Goal: Navigation & Orientation: Find specific page/section

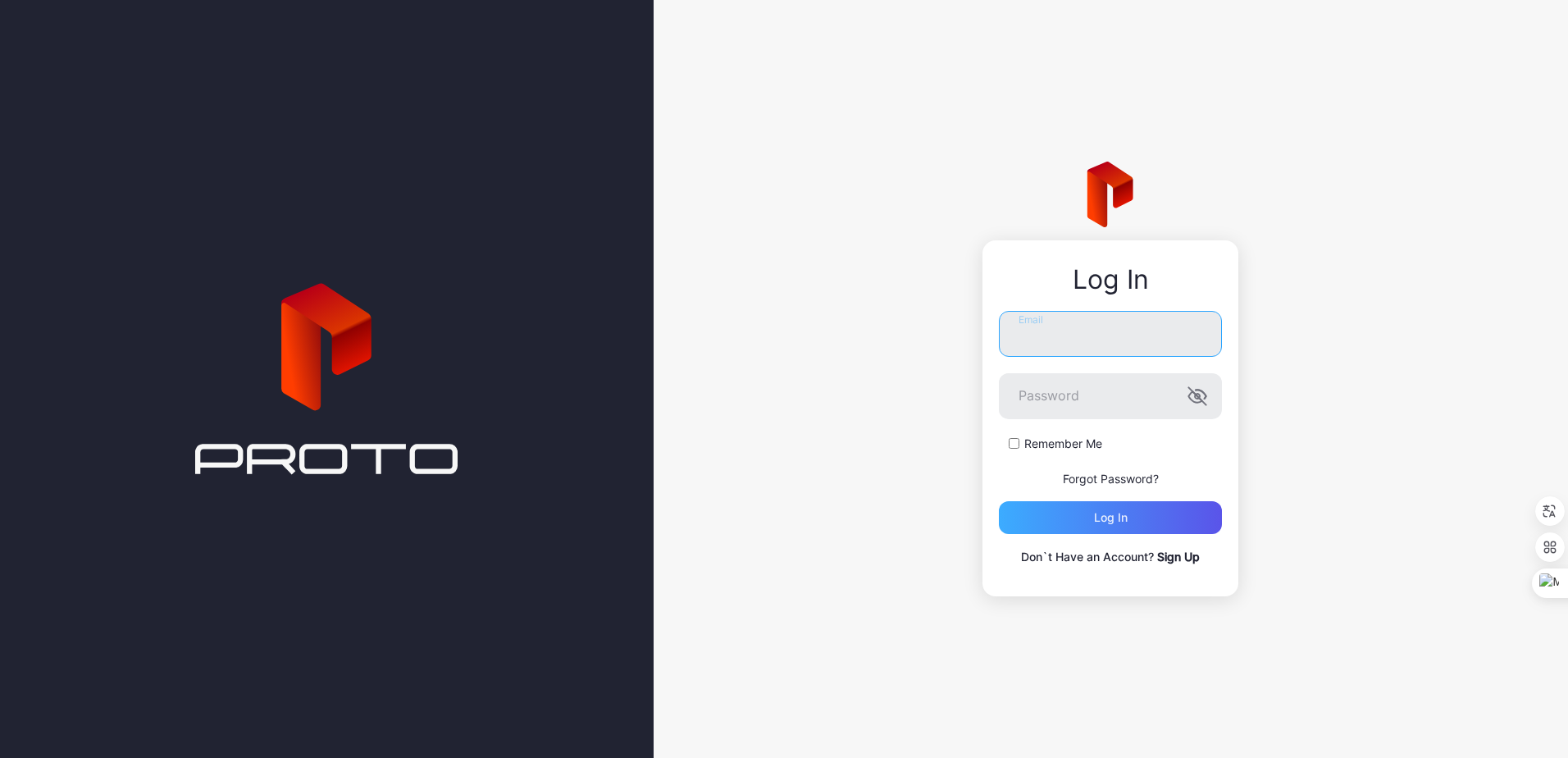
type input "**********"
click at [1062, 524] on div "Log in" at bounding box center [1110, 517] width 223 height 33
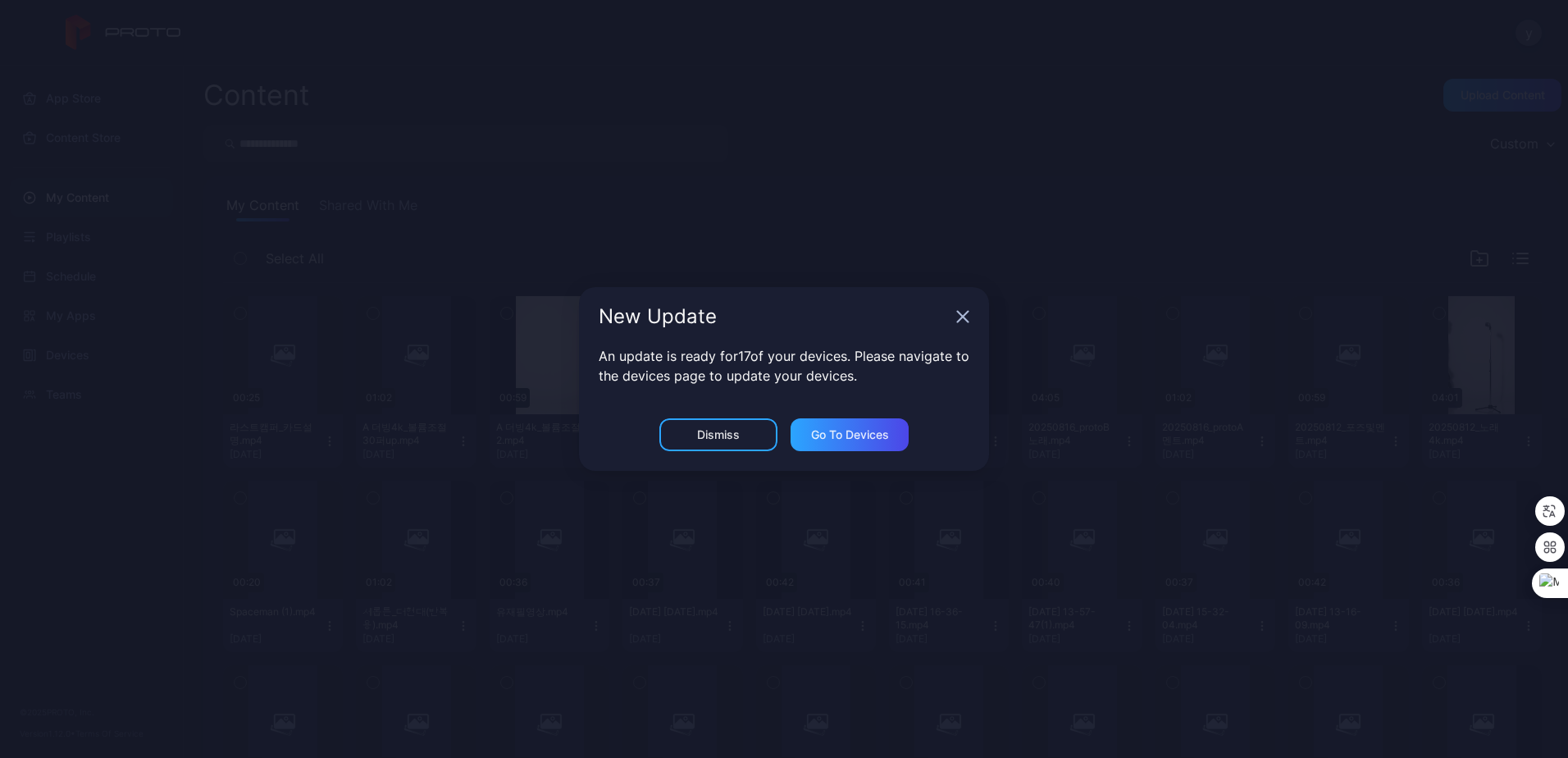
click at [959, 310] on div "New Update" at bounding box center [784, 317] width 410 height 59
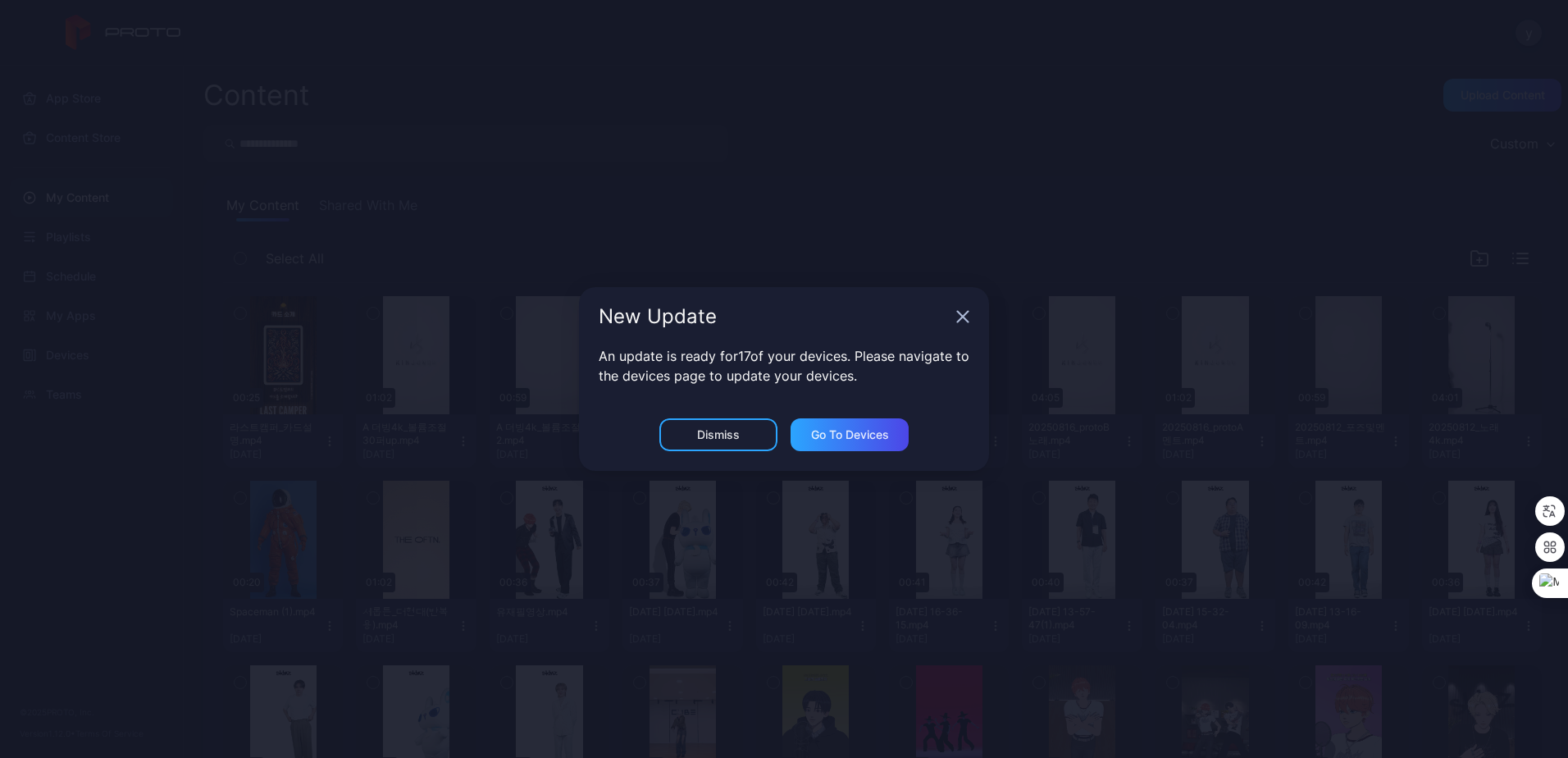
click at [964, 317] on icon "button" at bounding box center [962, 317] width 13 height 13
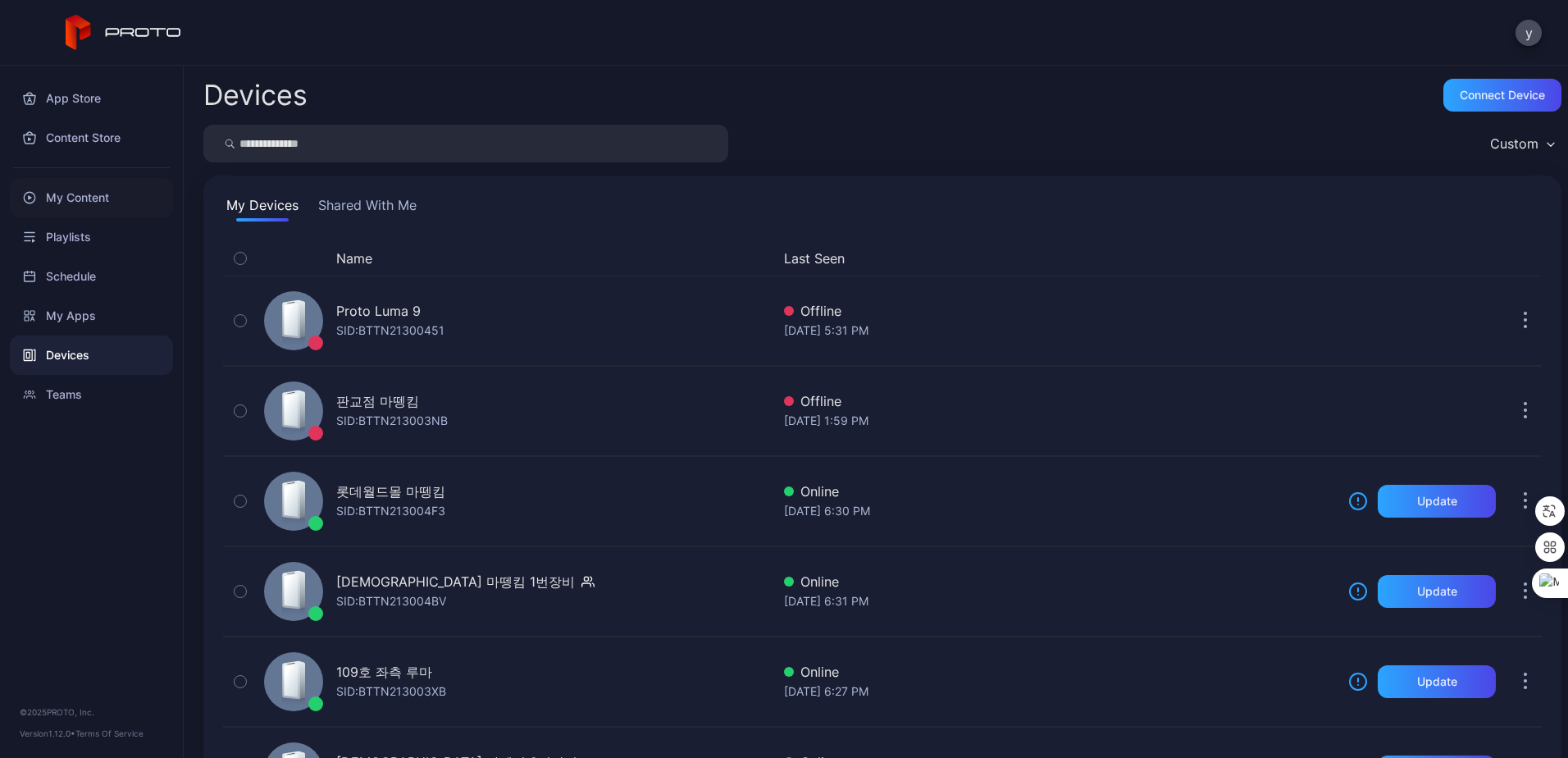
click at [84, 193] on div "My Content" at bounding box center [92, 198] width 164 height 39
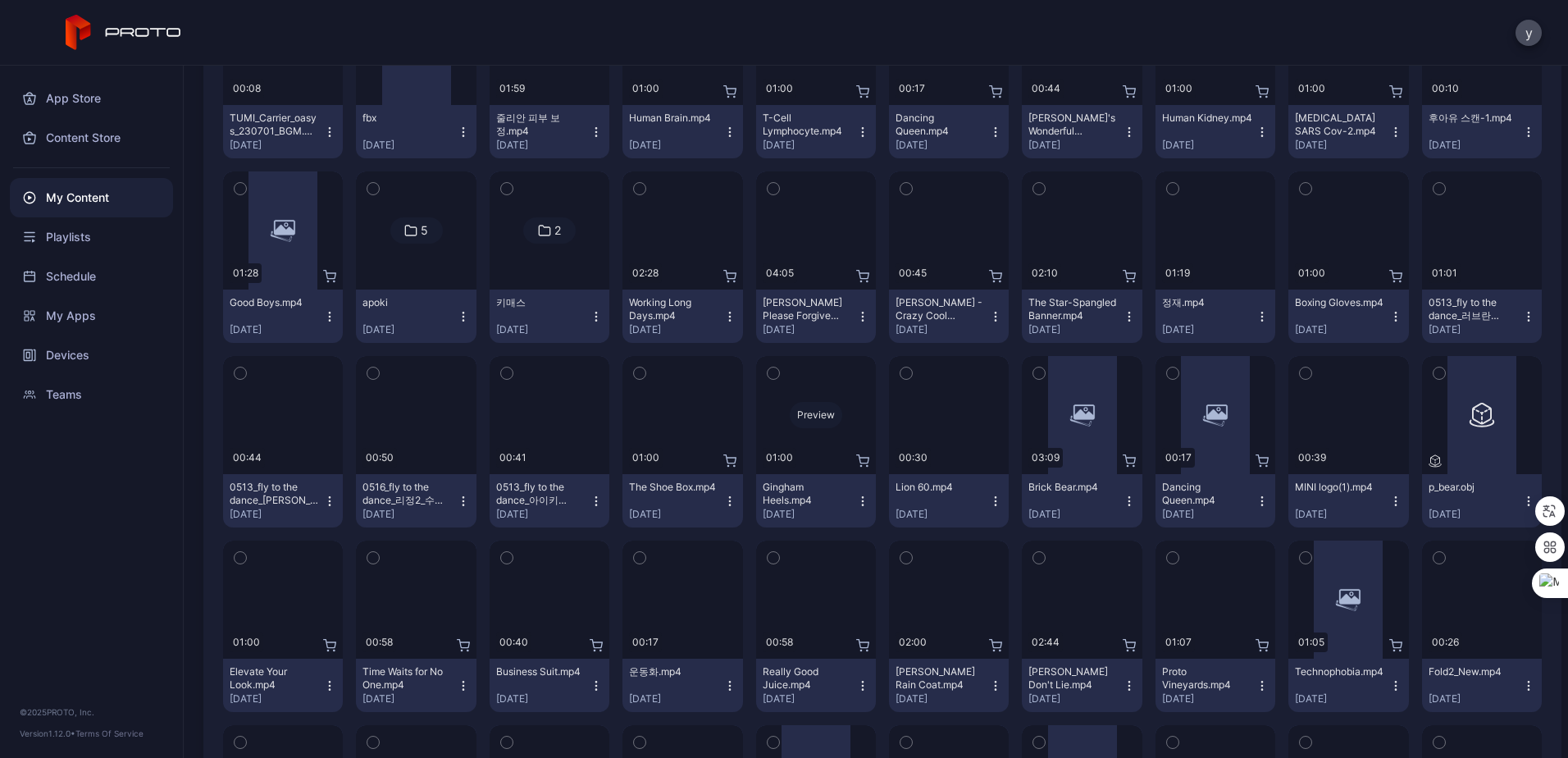
scroll to position [7611, 0]
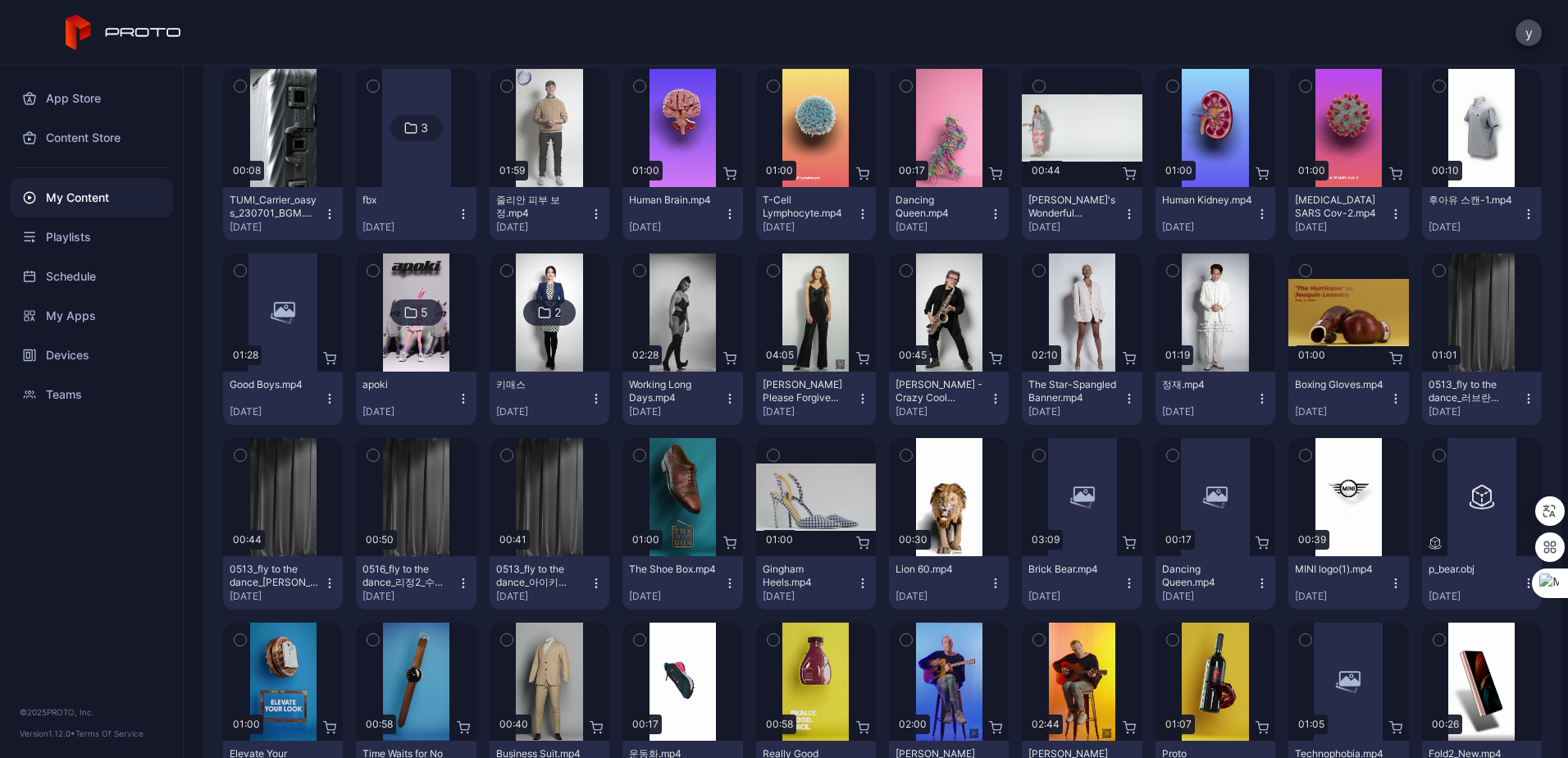
click at [419, 332] on img at bounding box center [416, 312] width 67 height 118
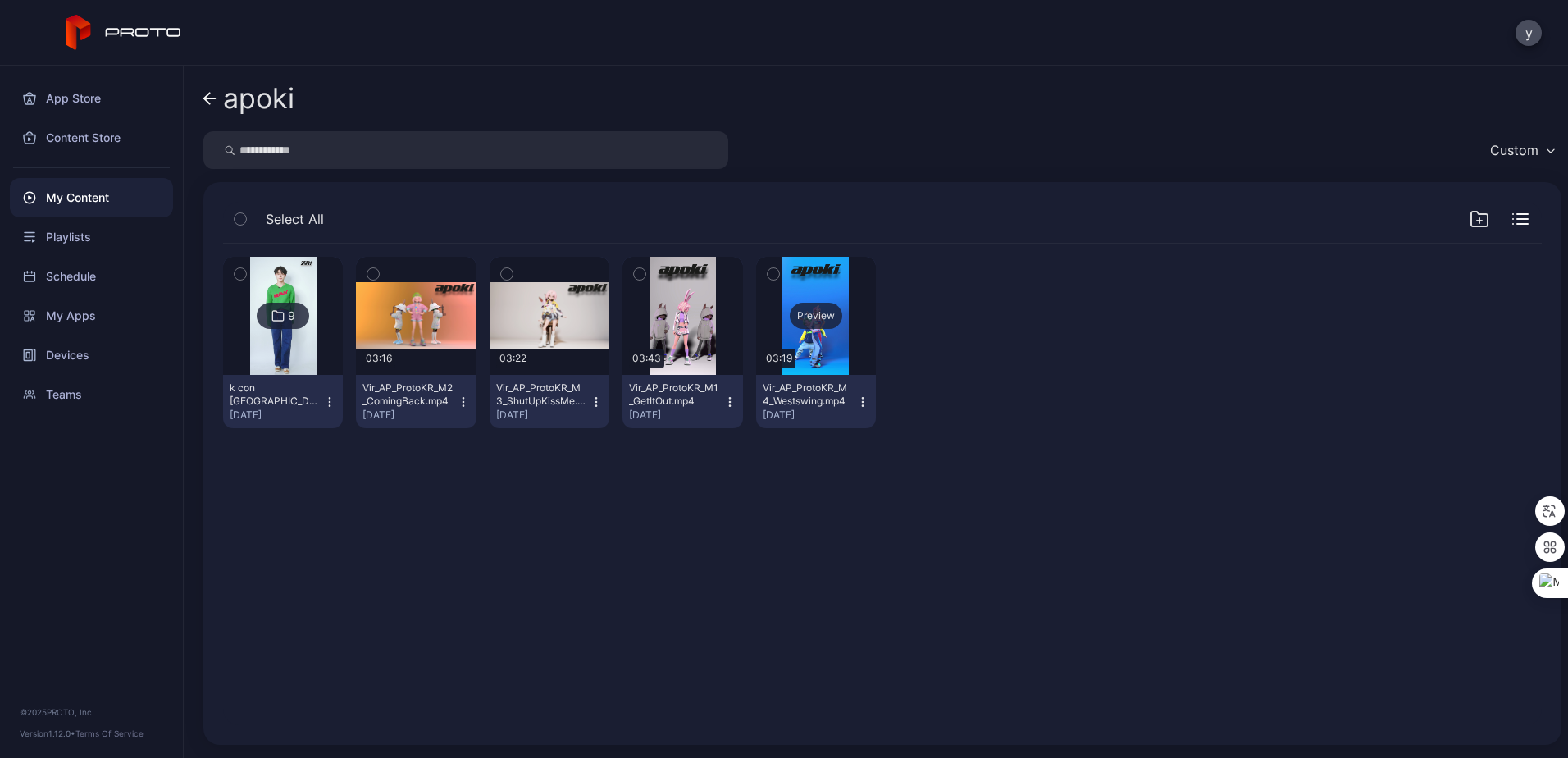
click at [814, 301] on div "Preview" at bounding box center [816, 316] width 120 height 118
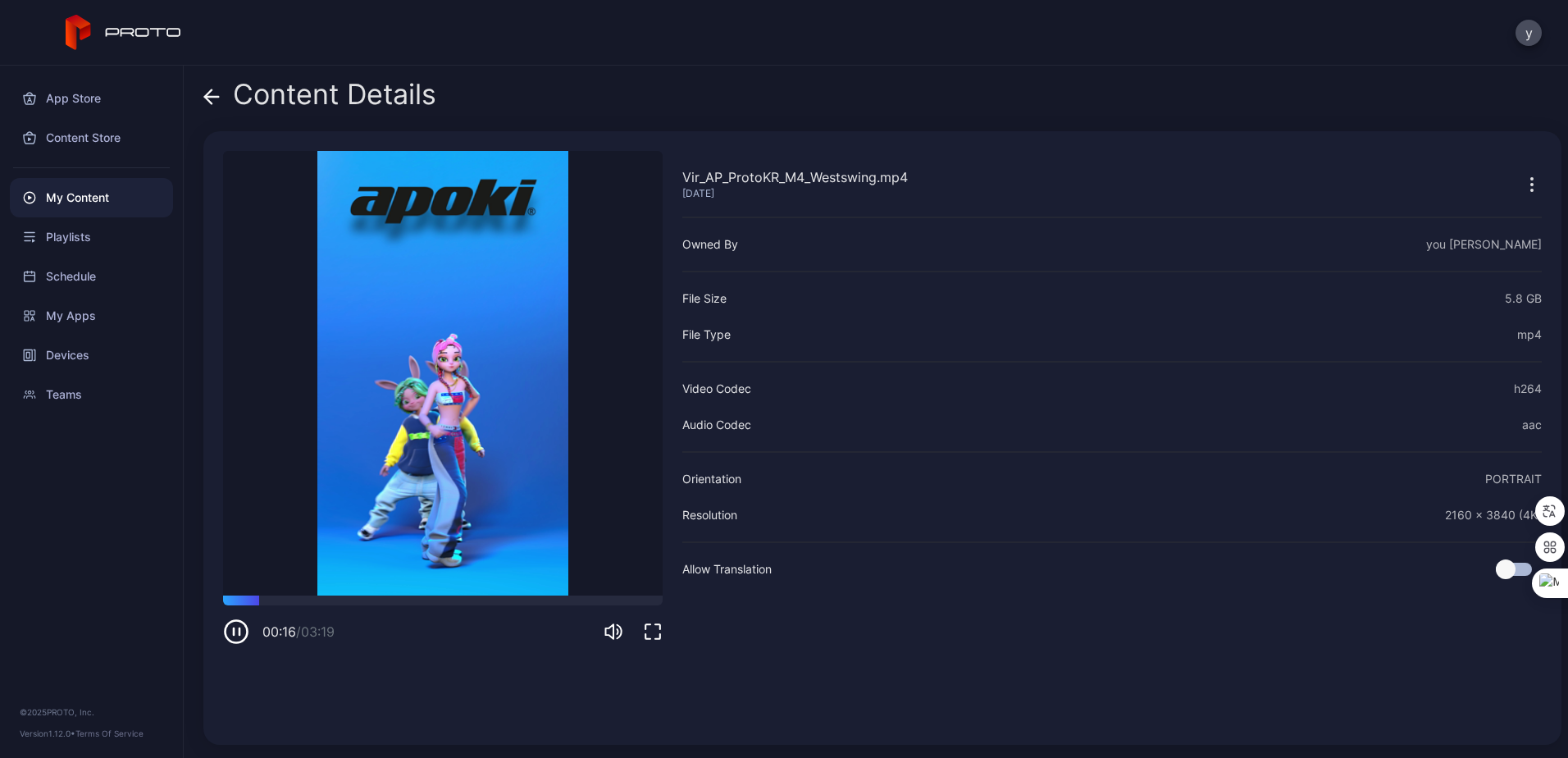
click at [200, 90] on div "Content Details Vir_AP_ProtoKR_M4_Westswing.mp4 [DATE] Sorry, your browser does…" at bounding box center [876, 412] width 1385 height 692
click at [210, 92] on icon at bounding box center [208, 97] width 6 height 14
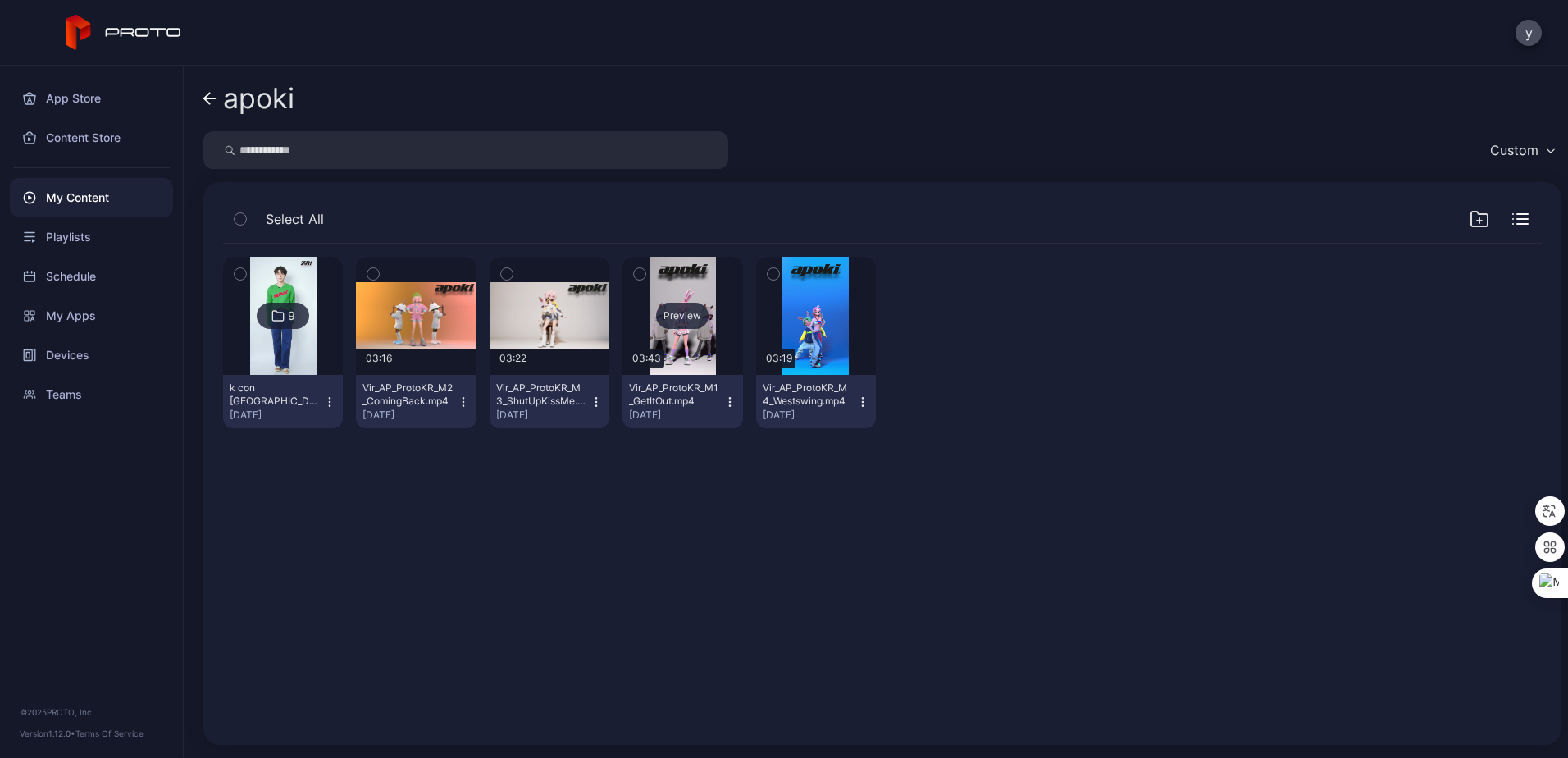
click at [664, 297] on div "Preview" at bounding box center [682, 316] width 120 height 118
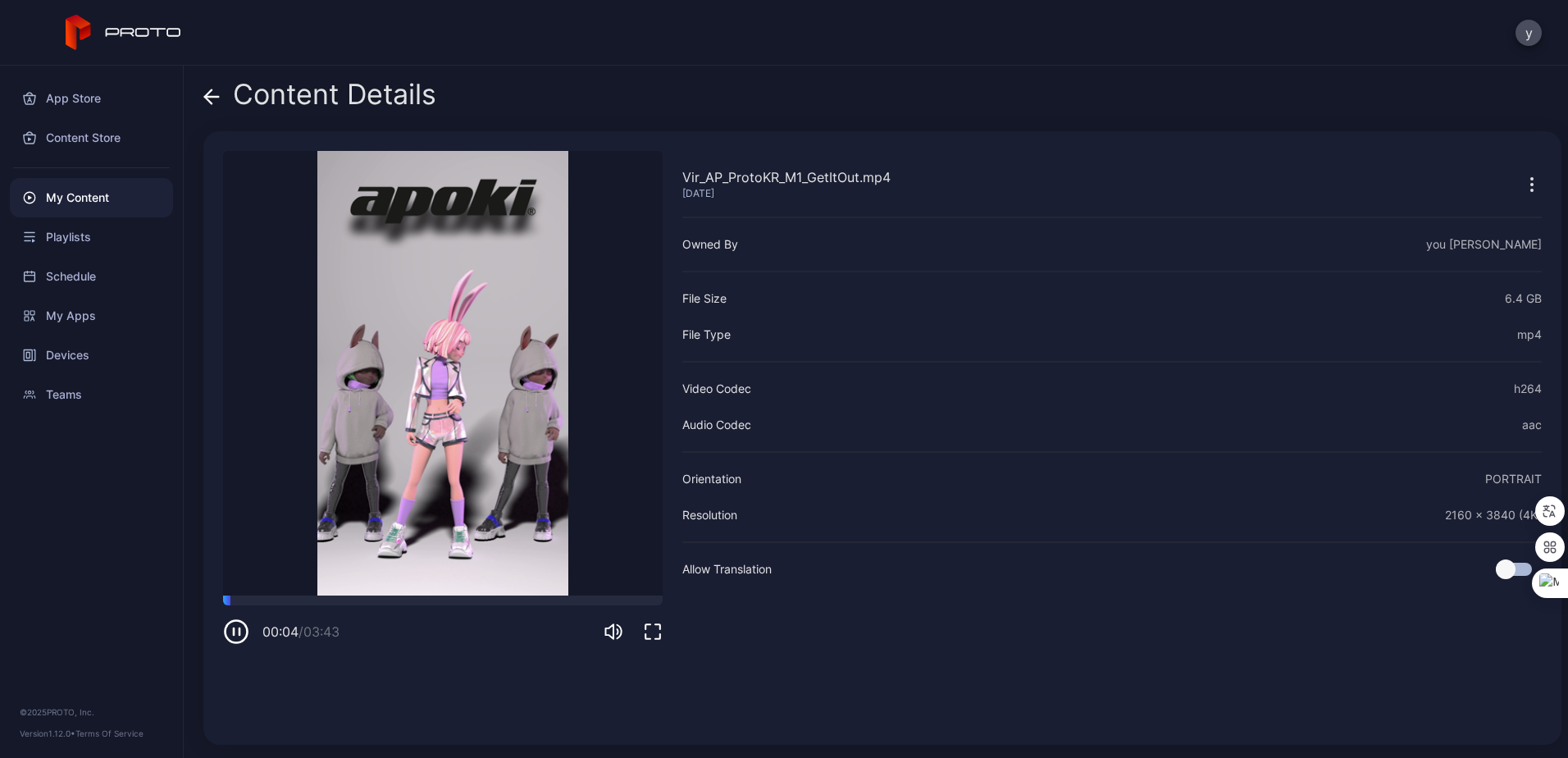
click at [210, 92] on icon at bounding box center [208, 97] width 6 height 14
